Goal: Transaction & Acquisition: Purchase product/service

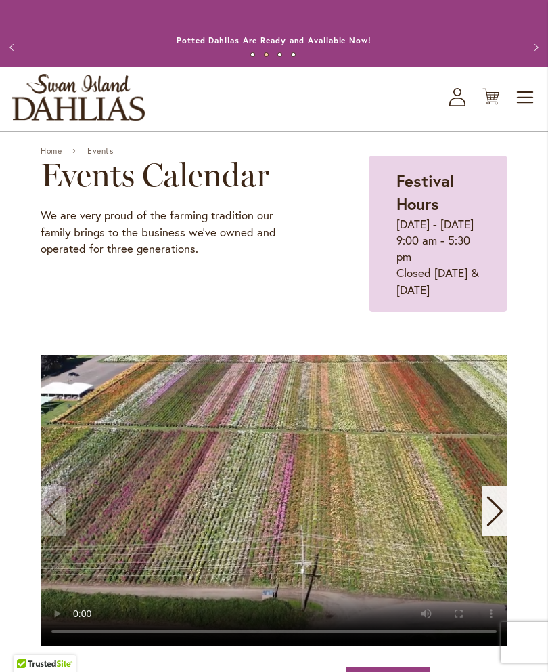
click at [8, 55] on button "Previous" at bounding box center [13, 47] width 27 height 27
click at [12, 53] on button "Previous" at bounding box center [13, 47] width 27 height 27
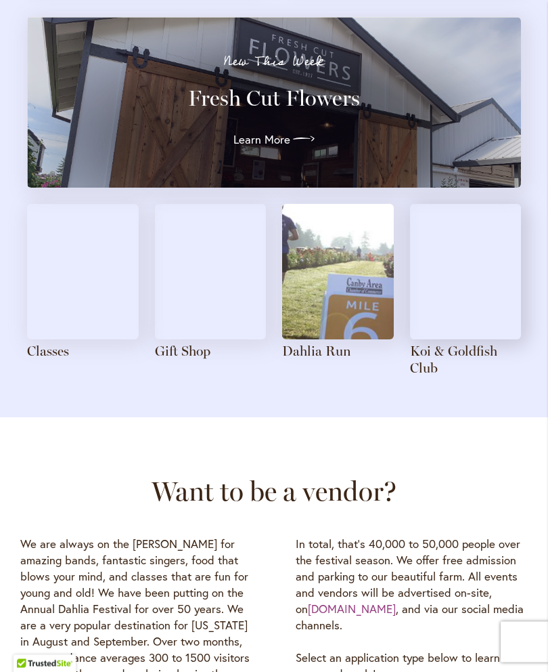
scroll to position [1555, 0]
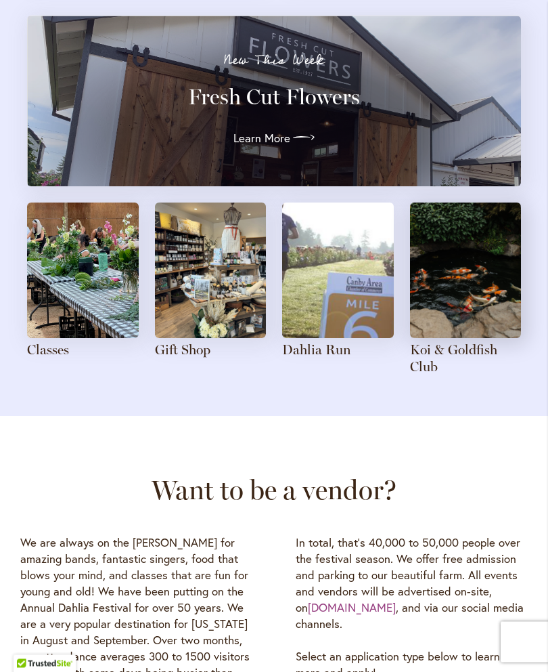
click at [87, 294] on img at bounding box center [83, 270] width 112 height 135
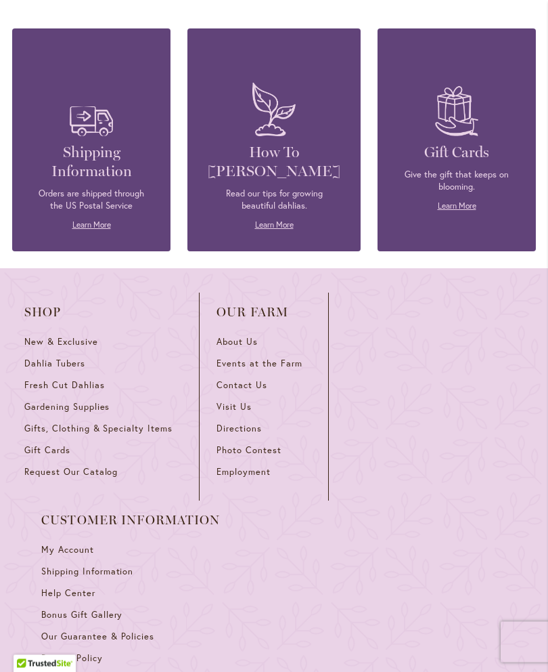
scroll to position [3441, 0]
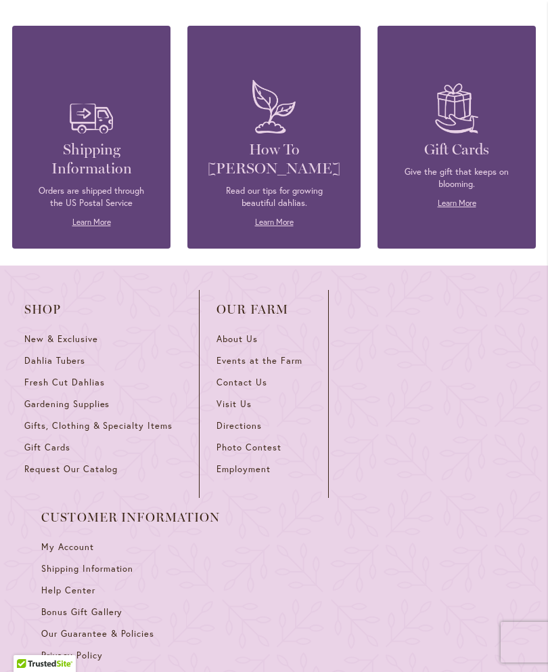
click at [62, 355] on span "Dahlia Tubers" at bounding box center [54, 361] width 61 height 12
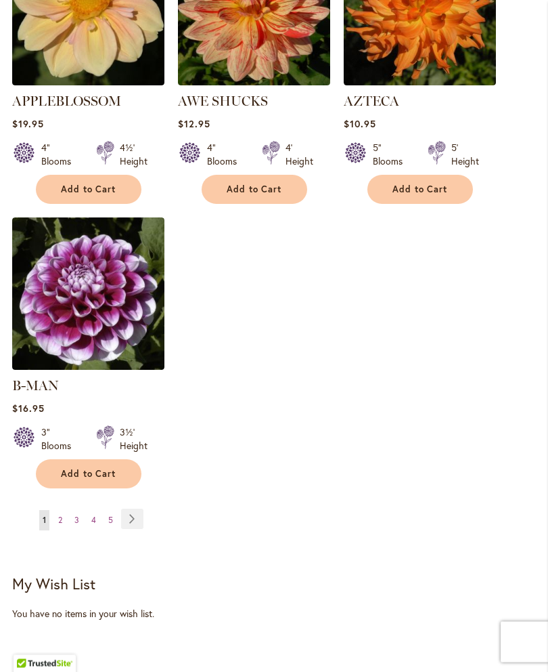
scroll to position [1777, 0]
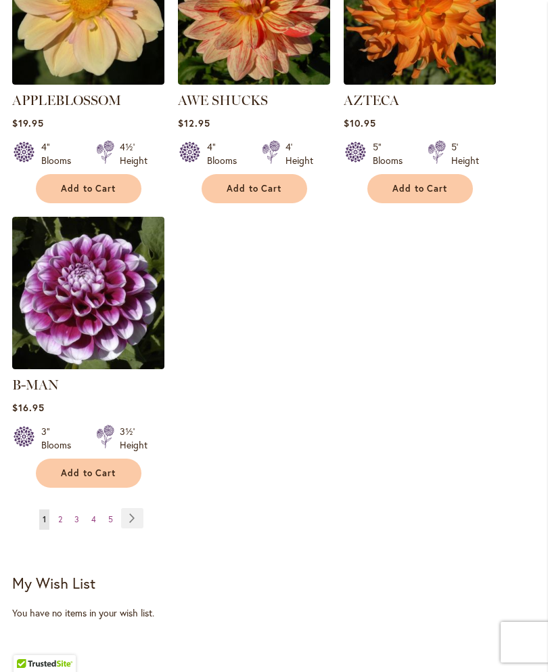
click at [133, 513] on link "Page Next" at bounding box center [132, 518] width 22 height 20
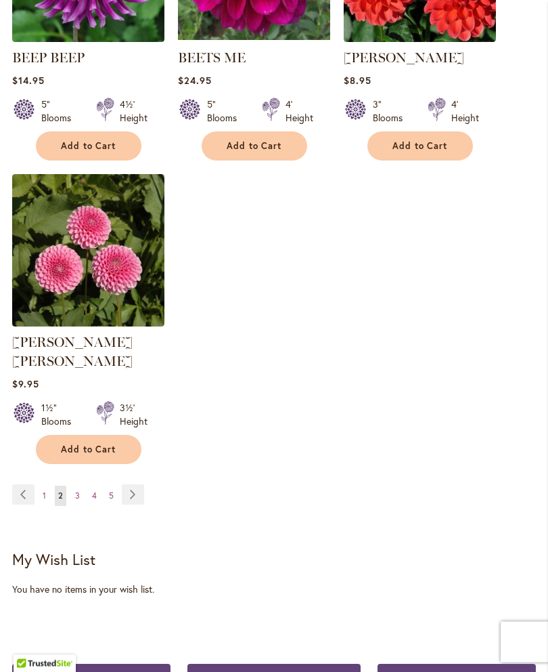
scroll to position [1802, 0]
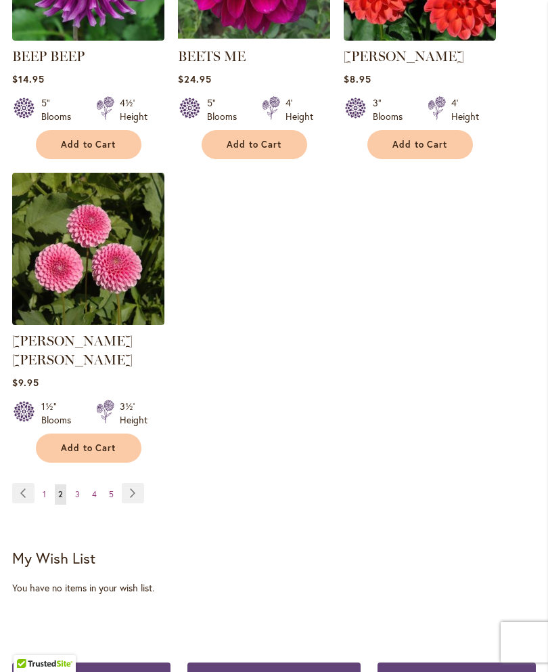
click at [129, 491] on link "Page Next" at bounding box center [133, 493] width 22 height 20
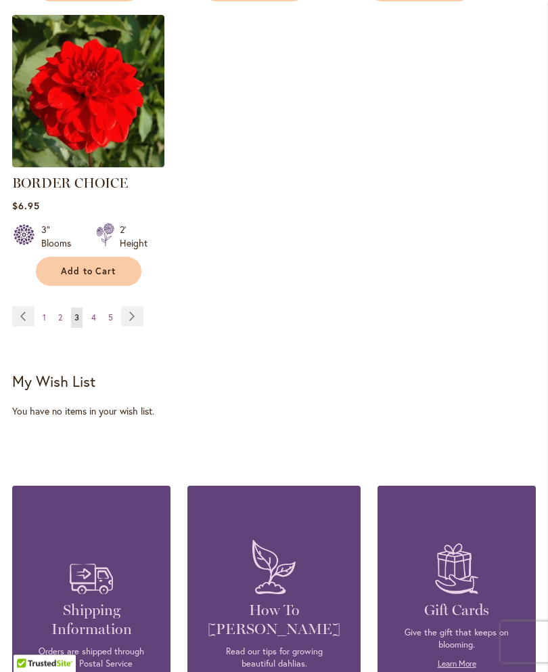
scroll to position [1960, 0]
click at [131, 326] on link "Page Next" at bounding box center [132, 316] width 22 height 20
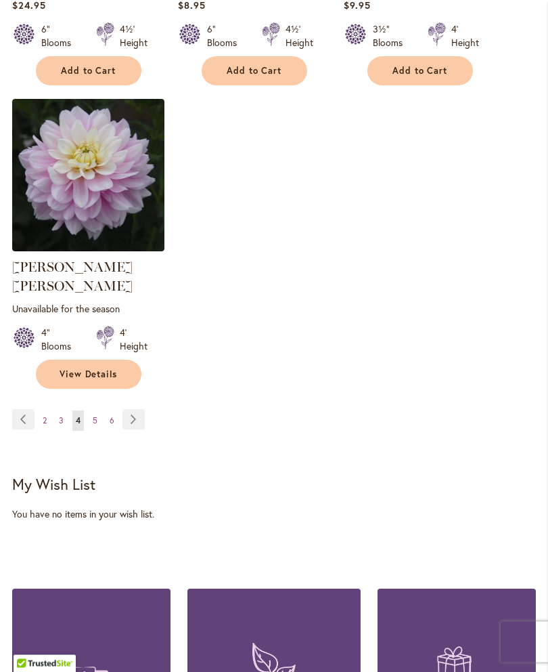
scroll to position [1893, 0]
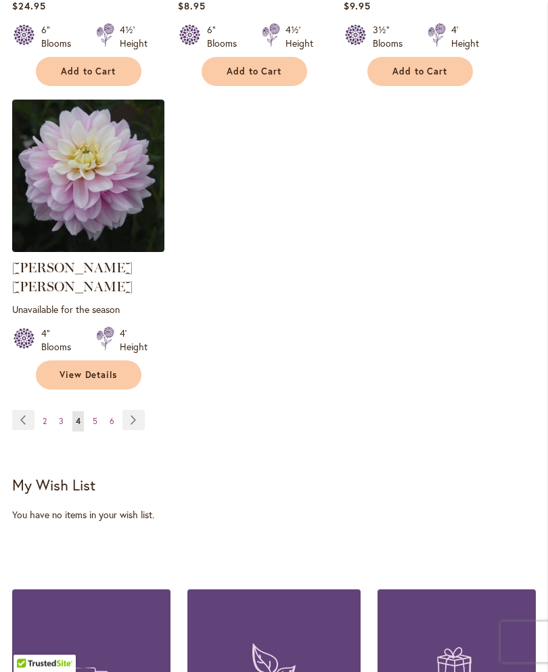
click at [131, 412] on link "Page Next" at bounding box center [134, 420] width 22 height 20
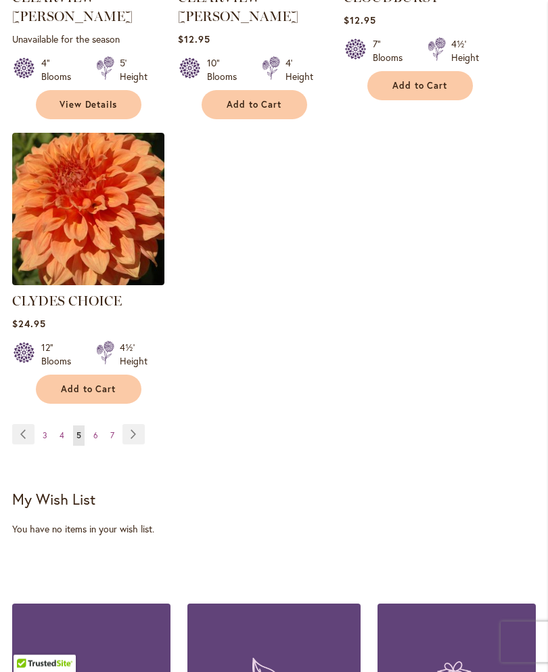
scroll to position [1879, 0]
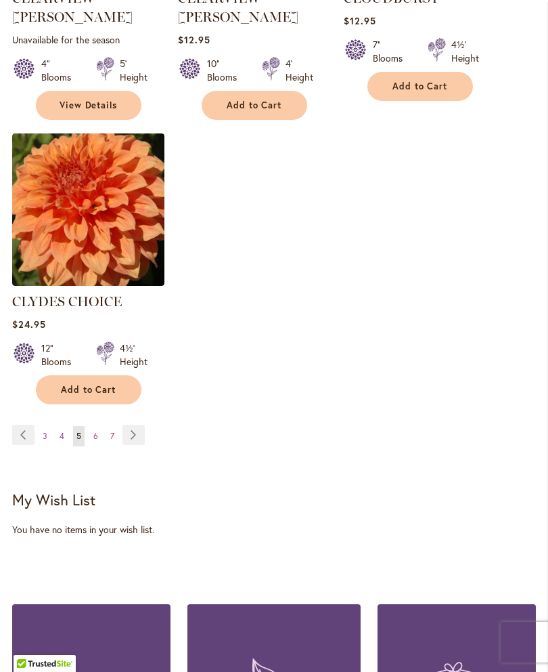
click at [129, 425] on link "Page Next" at bounding box center [134, 435] width 22 height 20
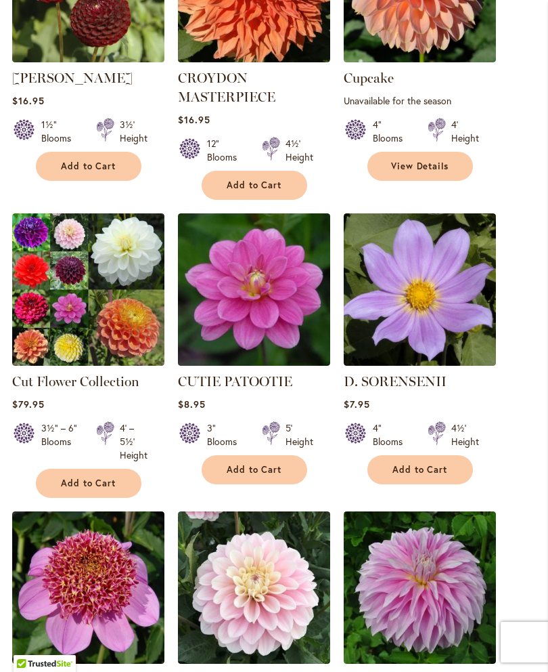
scroll to position [1209, 0]
